Goal: Transaction & Acquisition: Purchase product/service

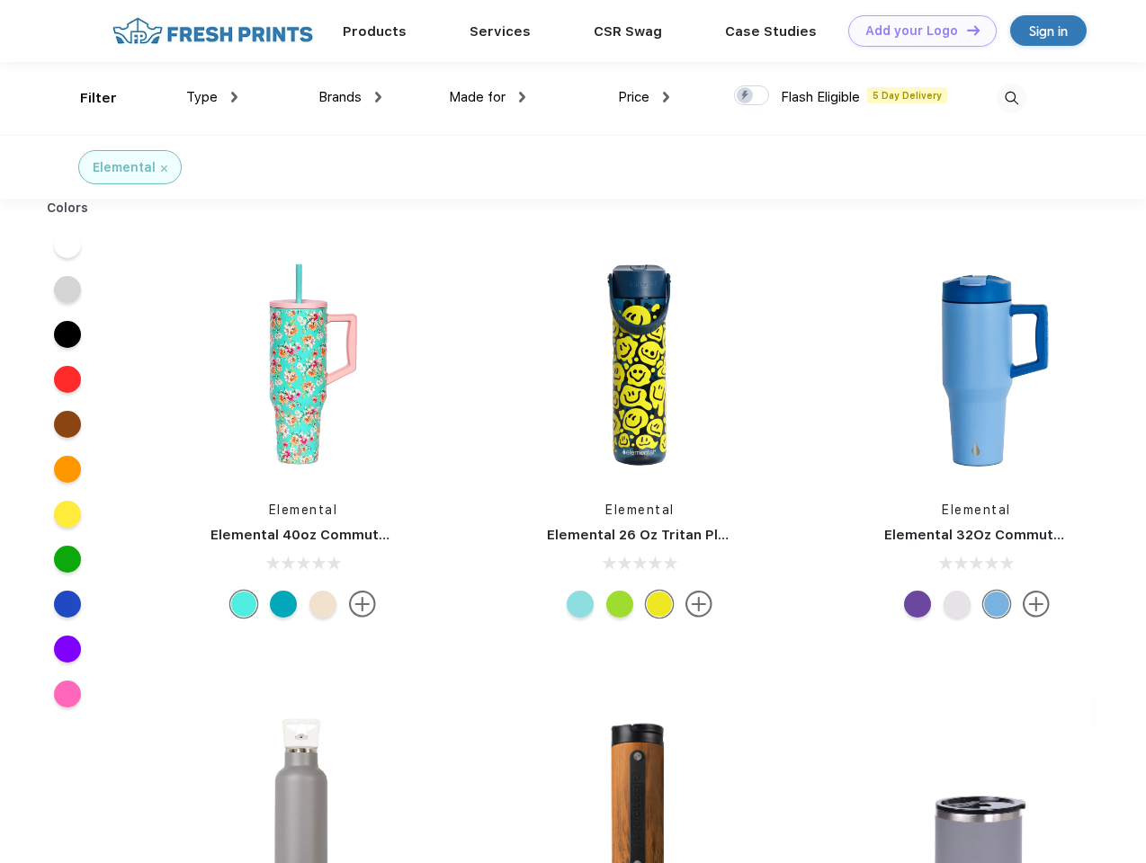
click at [916, 31] on link "Add your Logo Design Tool" at bounding box center [922, 30] width 148 height 31
click at [0, 0] on div "Design Tool" at bounding box center [0, 0] width 0 height 0
click at [965, 30] on link "Add your Logo Design Tool" at bounding box center [922, 30] width 148 height 31
click at [86, 98] on div "Filter" at bounding box center [98, 98] width 37 height 21
click at [212, 97] on span "Type" at bounding box center [201, 97] width 31 height 16
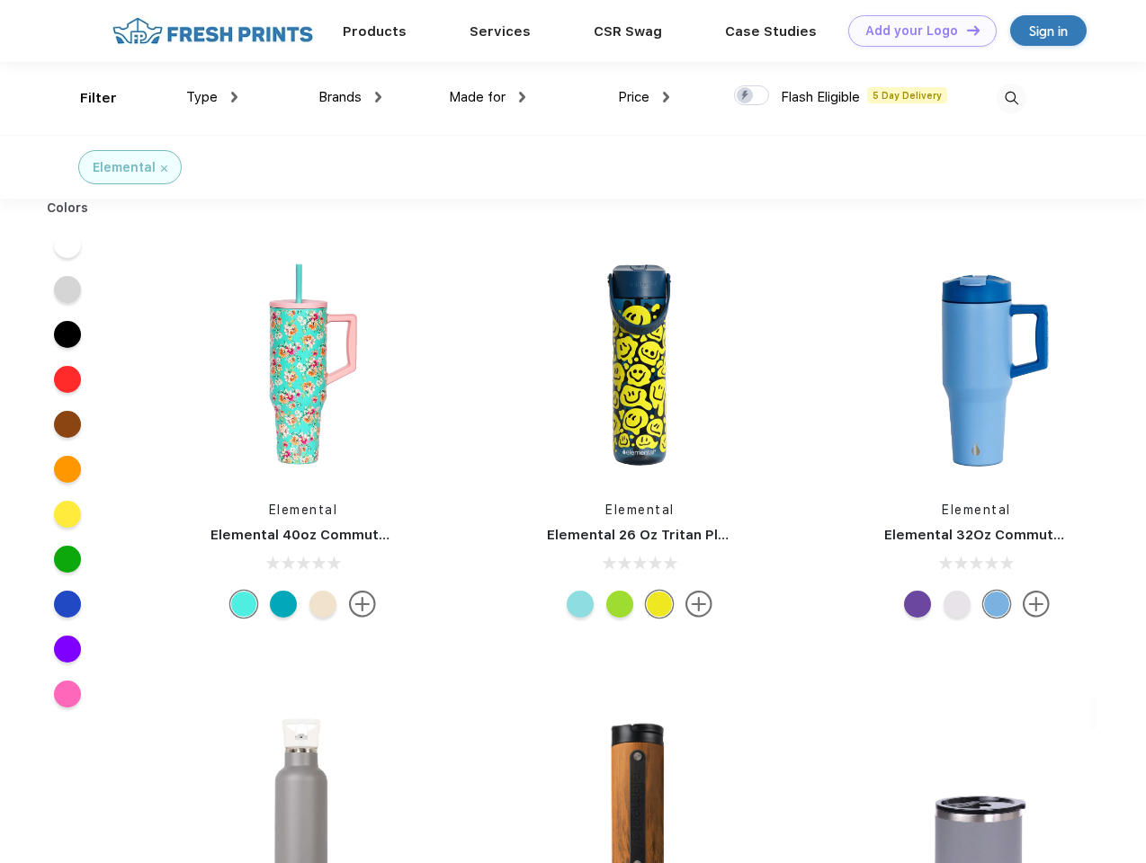
click at [350, 97] on span "Brands" at bounding box center [339, 97] width 43 height 16
click at [487, 97] on span "Made for" at bounding box center [477, 97] width 57 height 16
click at [644, 97] on span "Price" at bounding box center [633, 97] width 31 height 16
click at [752, 96] on div at bounding box center [751, 95] width 35 height 20
click at [746, 96] on input "checkbox" at bounding box center [740, 91] width 12 height 12
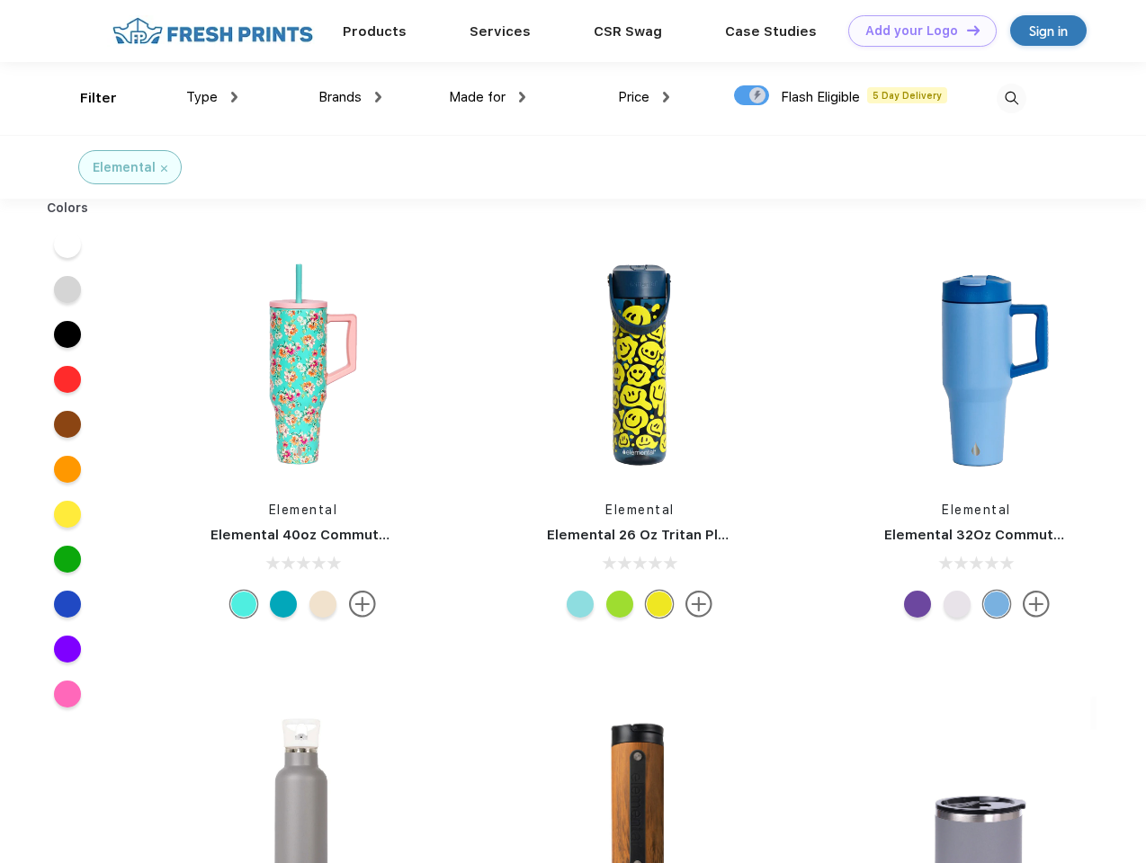
click at [1011, 98] on img at bounding box center [1012, 99] width 30 height 30
